Goal: Task Accomplishment & Management: Manage account settings

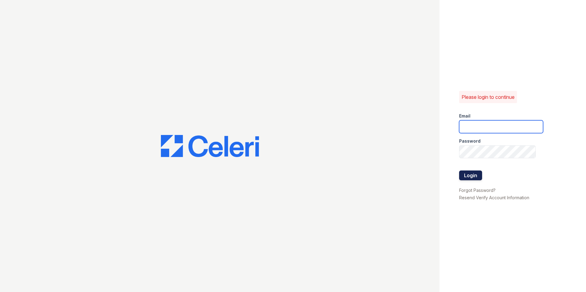
type input "nmendez@mmgmgt.com"
click at [473, 177] on button "Login" at bounding box center [470, 176] width 23 height 10
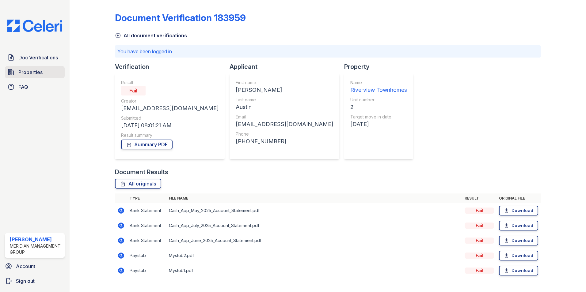
click at [29, 73] on span "Properties" at bounding box center [30, 72] width 24 height 7
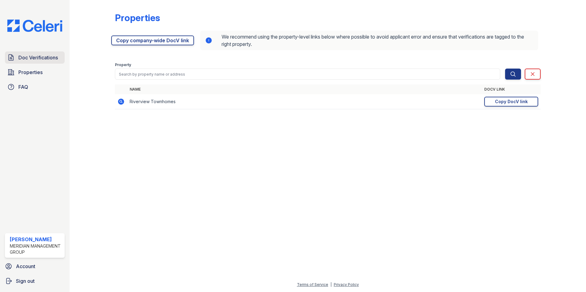
click at [44, 64] on link "Doc Verifications" at bounding box center [35, 57] width 60 height 12
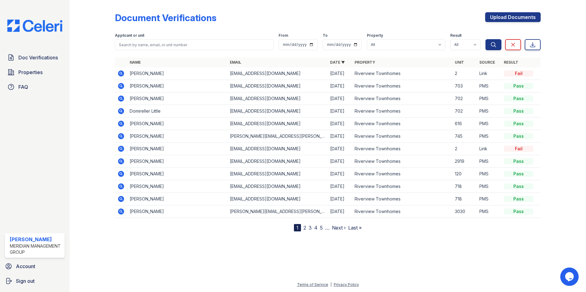
click at [121, 210] on icon at bounding box center [120, 211] width 7 height 7
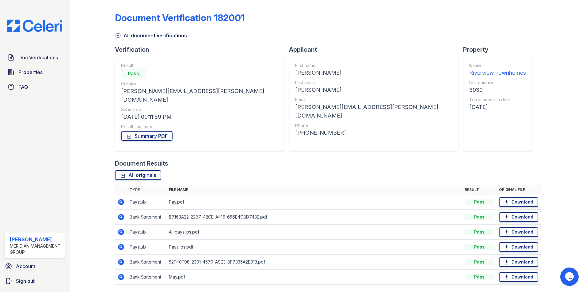
click at [121, 213] on icon at bounding box center [120, 216] width 7 height 7
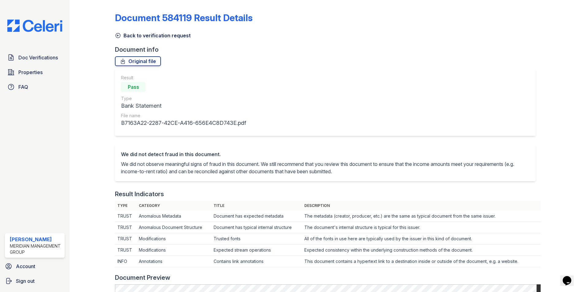
click at [118, 36] on icon at bounding box center [118, 35] width 6 height 6
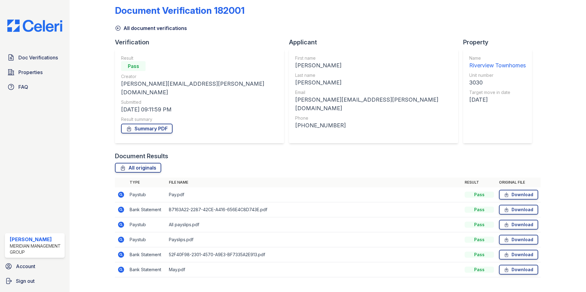
scroll to position [11, 0]
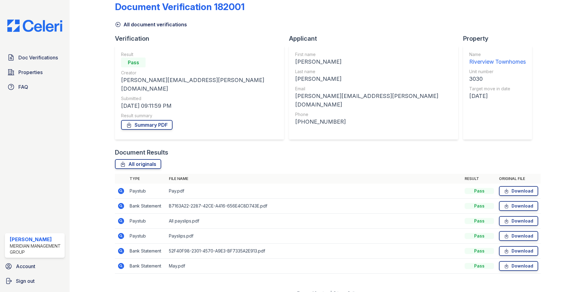
click at [121, 247] on icon at bounding box center [120, 250] width 7 height 7
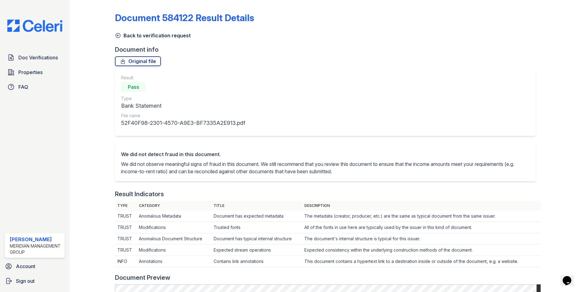
click at [118, 32] on link "Back to verification request" at bounding box center [153, 35] width 76 height 7
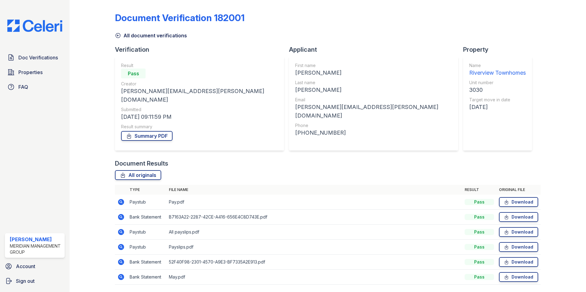
click at [120, 213] on icon at bounding box center [120, 216] width 7 height 7
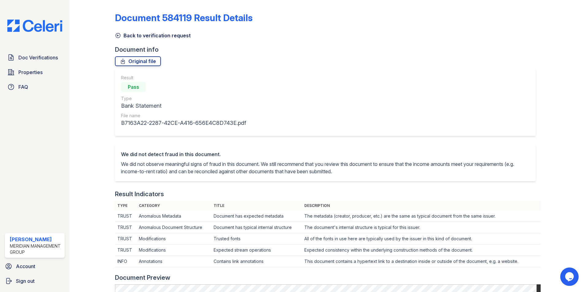
click at [117, 34] on icon at bounding box center [118, 35] width 6 height 6
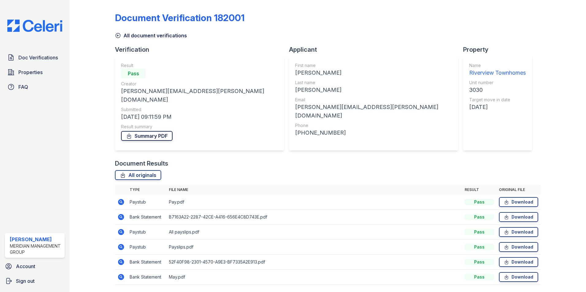
click at [157, 131] on link "Summary PDF" at bounding box center [146, 136] width 51 height 10
